Goal: Check status: Check status

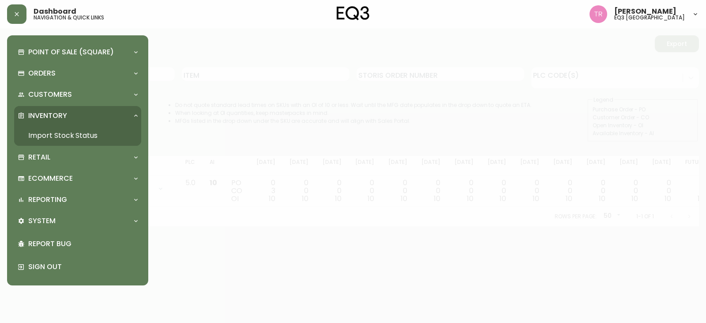
click at [55, 132] on link "Import Stock Status" at bounding box center [77, 135] width 127 height 20
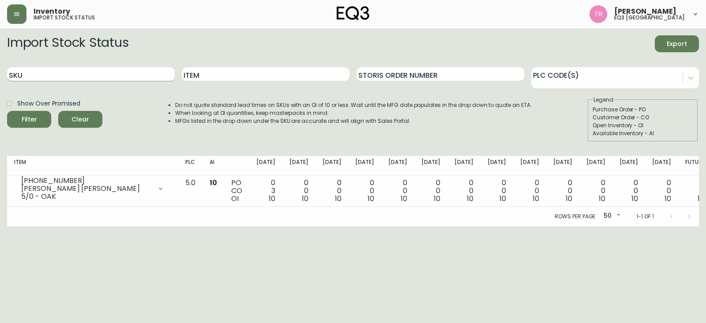
click at [43, 72] on input "SKU" at bounding box center [91, 74] width 168 height 14
paste input "[PHONE_NUMBER]"
type input "[PHONE_NUMBER]"
click at [7, 111] on button "Filter" at bounding box center [29, 119] width 44 height 17
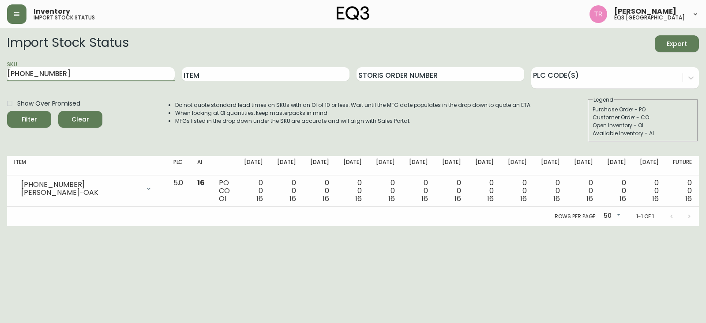
drag, startPoint x: 61, startPoint y: 74, endPoint x: 0, endPoint y: 81, distance: 61.8
click at [0, 81] on main "Import Stock Status Export SKU [PHONE_NUMBER] Item Storis Order Number PLC Code…" at bounding box center [353, 127] width 706 height 198
